Goal: Find specific page/section: Find specific page/section

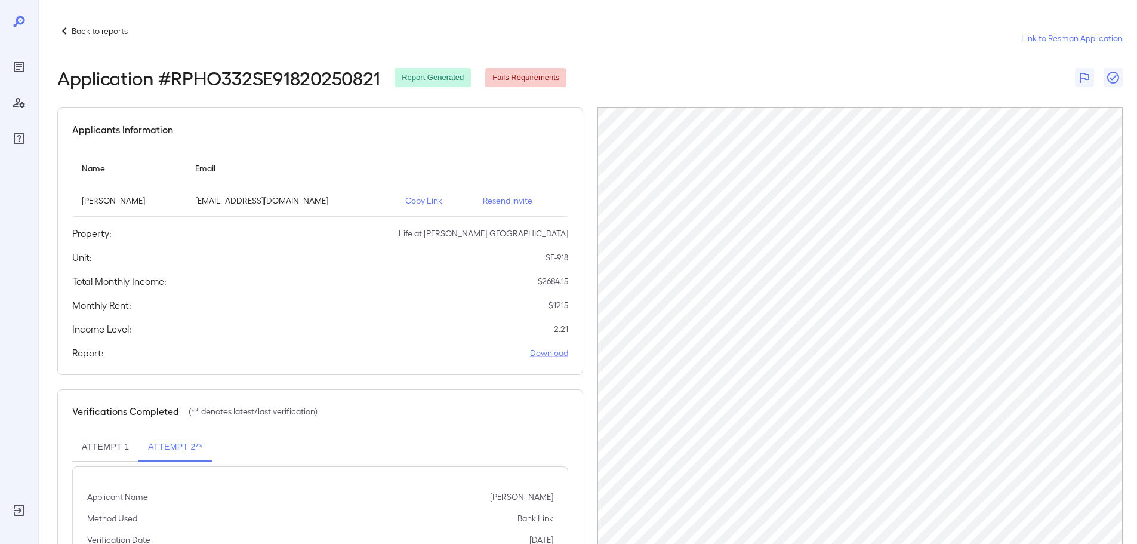
click at [82, 24] on div "Back to reports" at bounding box center [92, 31] width 70 height 14
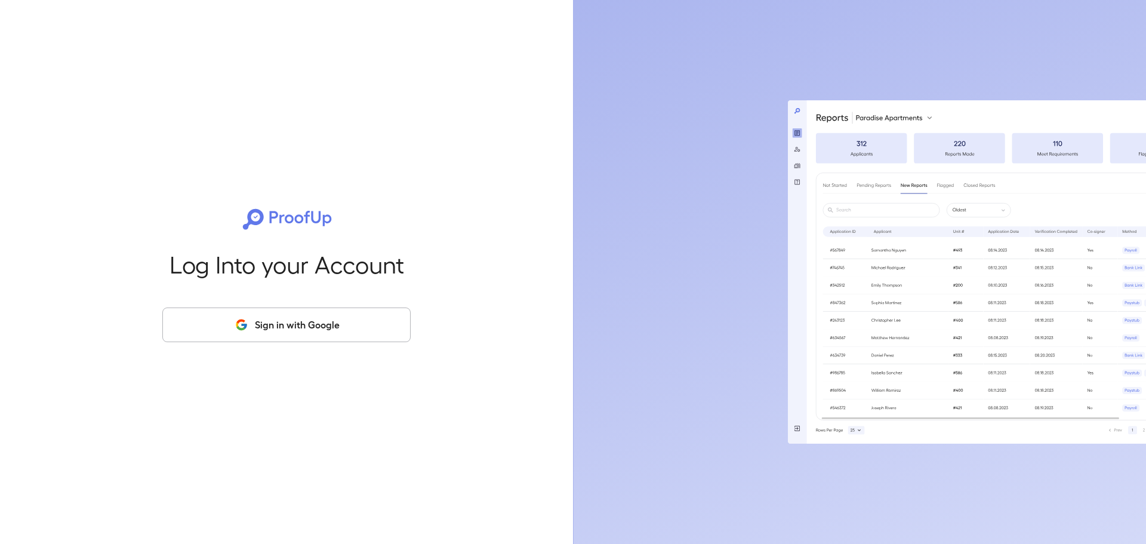
click at [238, 334] on button "Sign in with Google" at bounding box center [286, 324] width 248 height 35
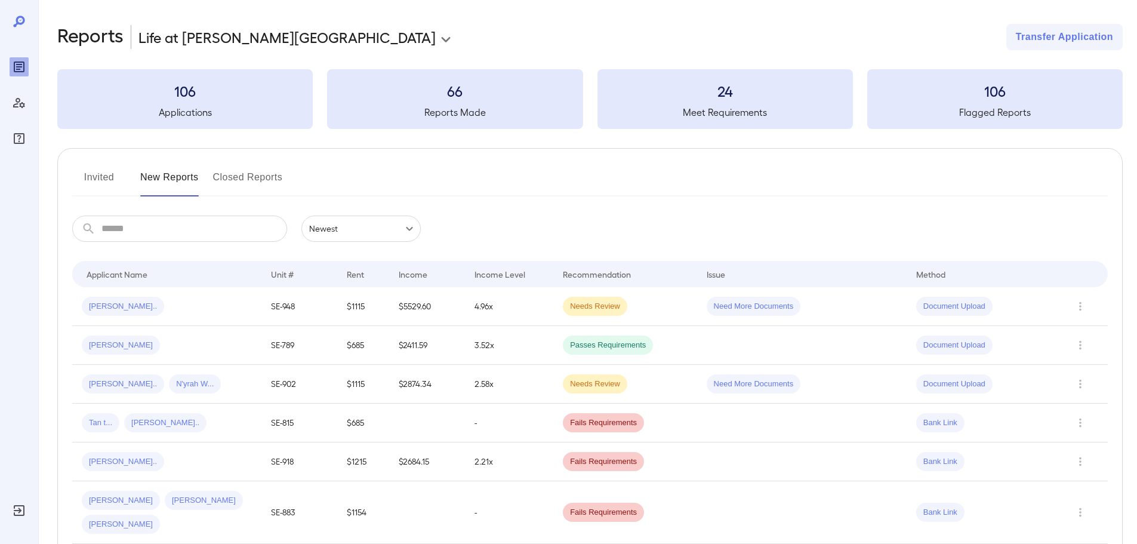
click at [112, 184] on button "Invited" at bounding box center [99, 182] width 54 height 29
